Goal: Information Seeking & Learning: Understand process/instructions

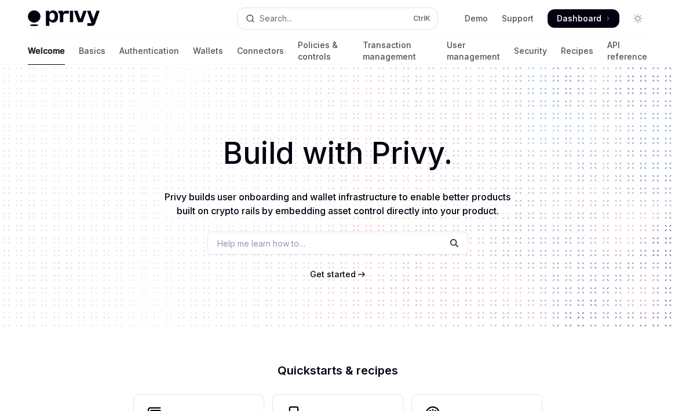
click at [332, 274] on span "Get started" at bounding box center [333, 274] width 46 height 10
